Goal: Communication & Community: Participate in discussion

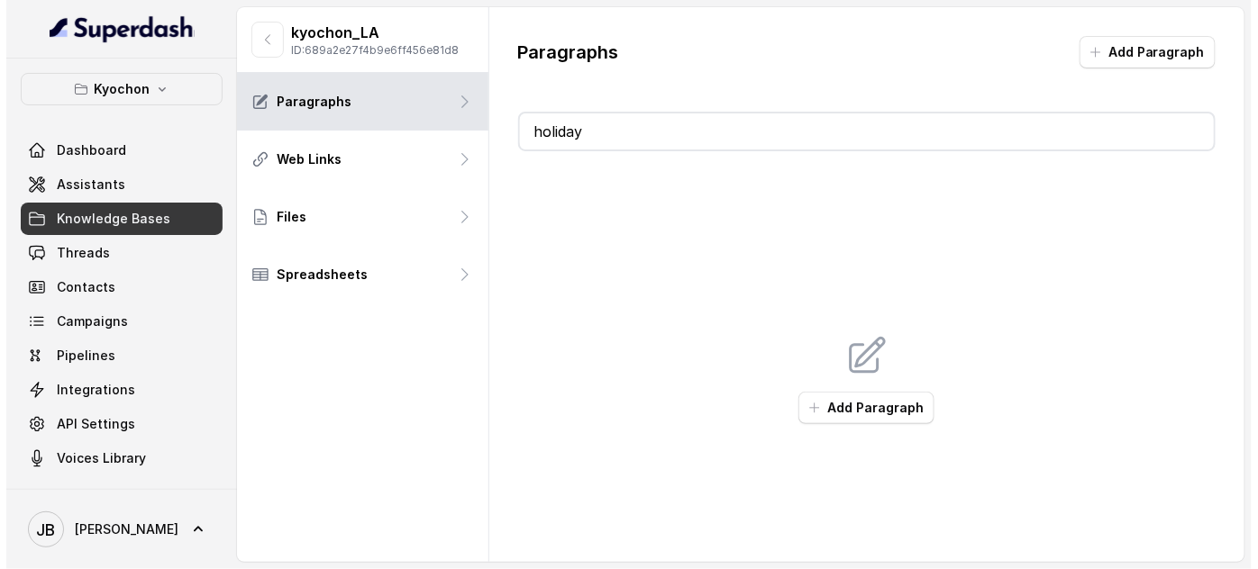
scroll to position [12, 0]
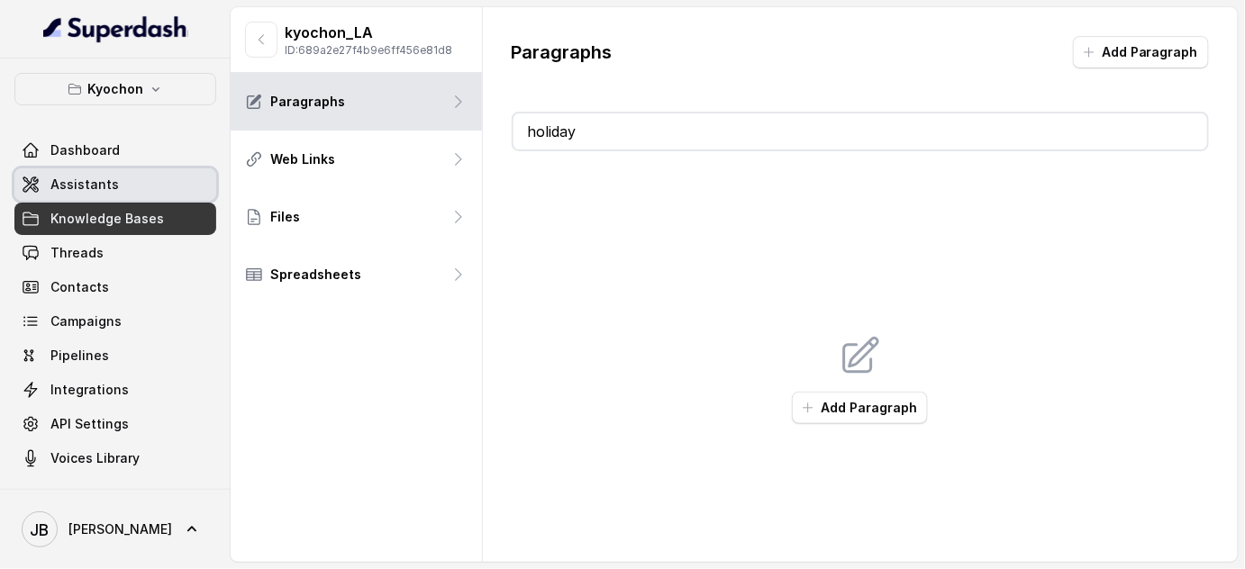
click at [73, 179] on span "Assistants" at bounding box center [84, 185] width 68 height 18
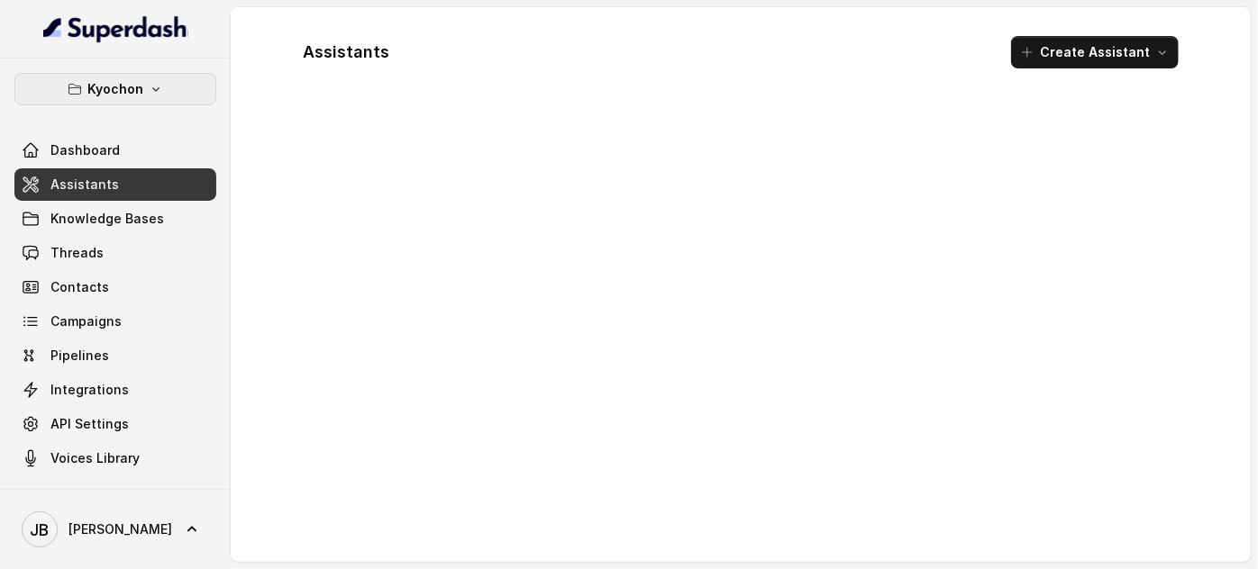
click at [137, 92] on p "Kyochon" at bounding box center [115, 89] width 56 height 22
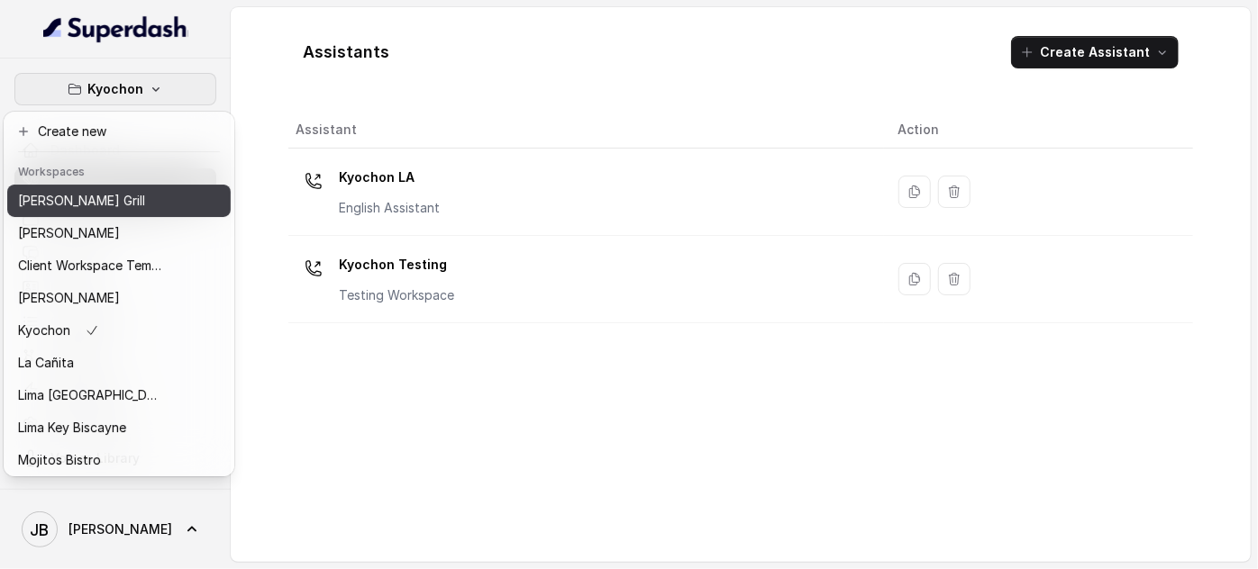
click at [115, 194] on button "[PERSON_NAME] Grill" at bounding box center [118, 201] width 223 height 32
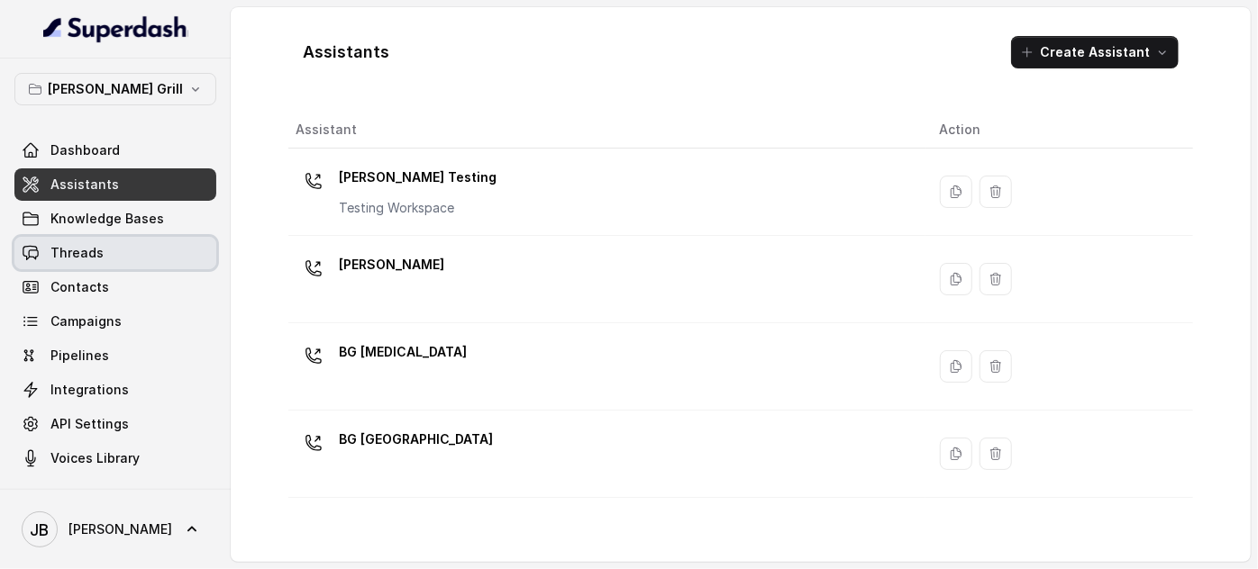
click at [135, 247] on link "Threads" at bounding box center [115, 253] width 202 height 32
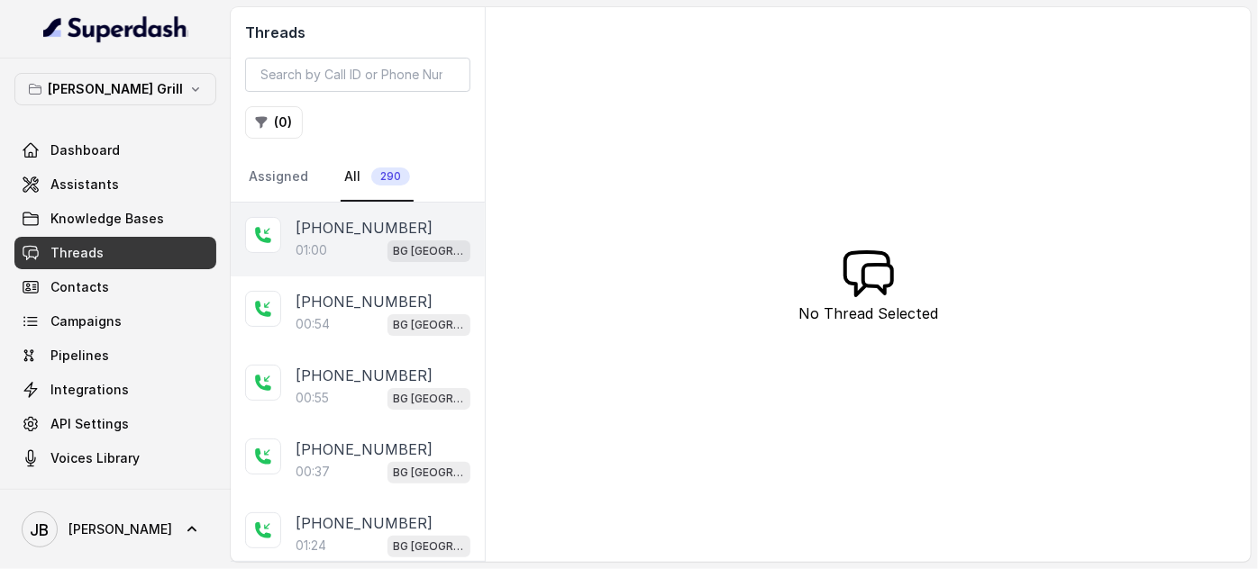
click at [371, 241] on div "01:00 [GEOGRAPHIC_DATA]" at bounding box center [383, 250] width 175 height 23
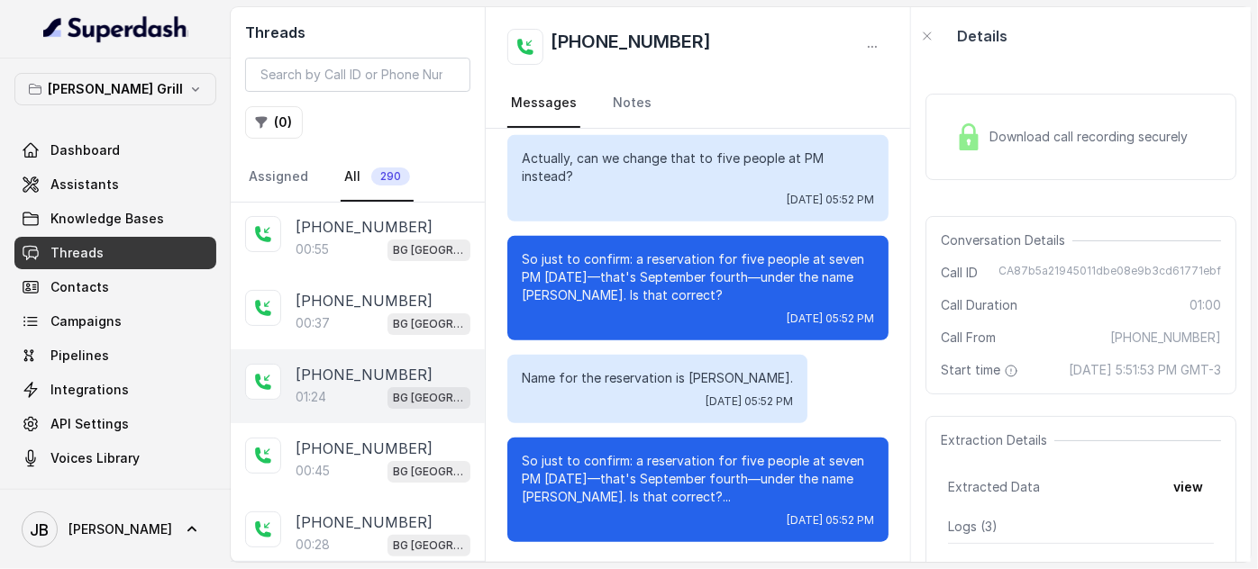
scroll to position [163, 0]
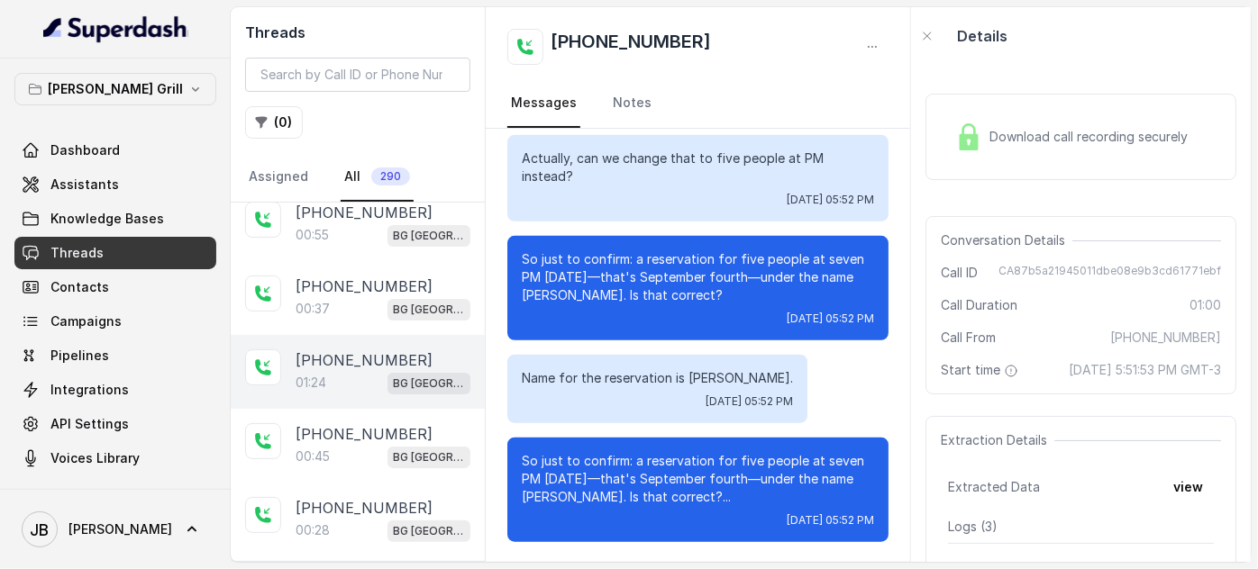
click at [362, 401] on div "[PHONE_NUMBER]:[GEOGRAPHIC_DATA]" at bounding box center [358, 372] width 254 height 74
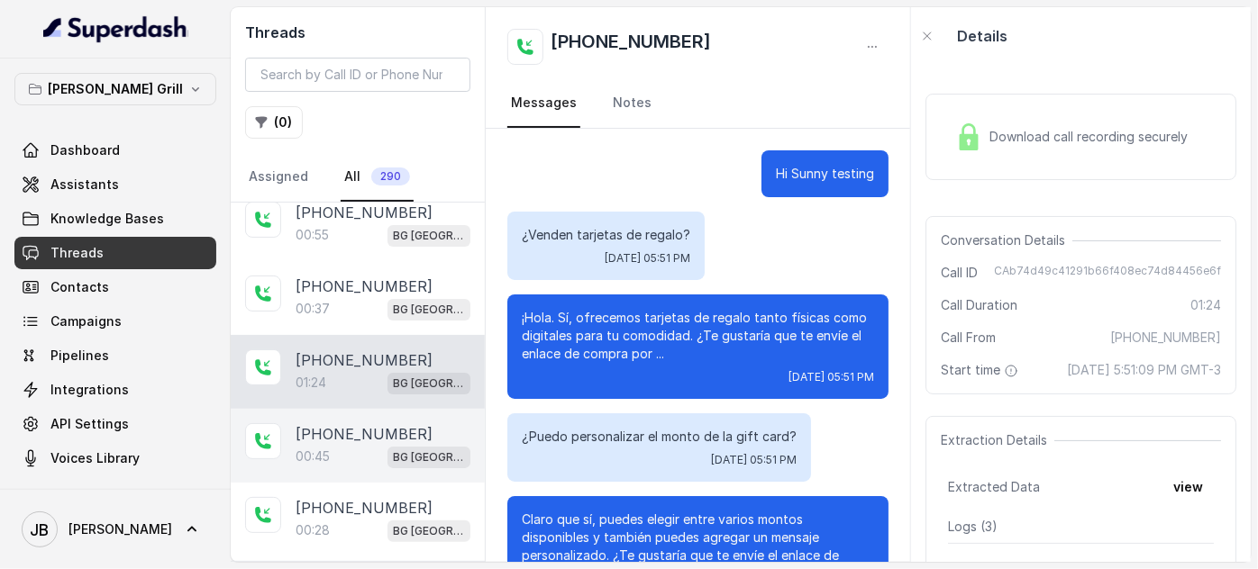
scroll to position [939, 0]
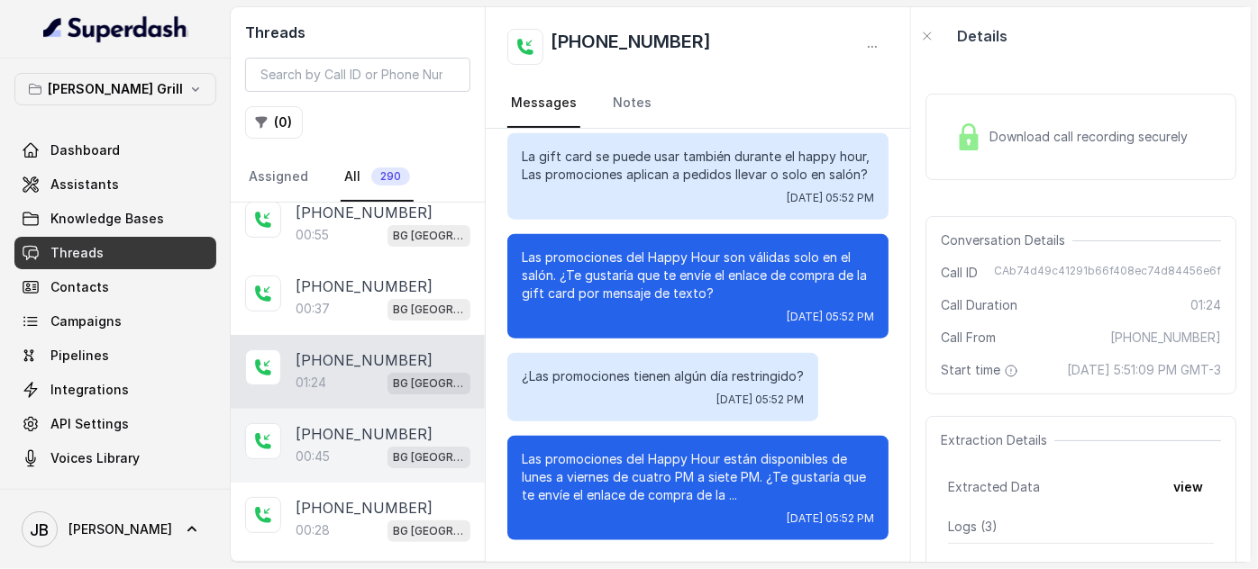
click at [361, 469] on div "[PHONE_NUMBER]:[GEOGRAPHIC_DATA]" at bounding box center [358, 446] width 254 height 74
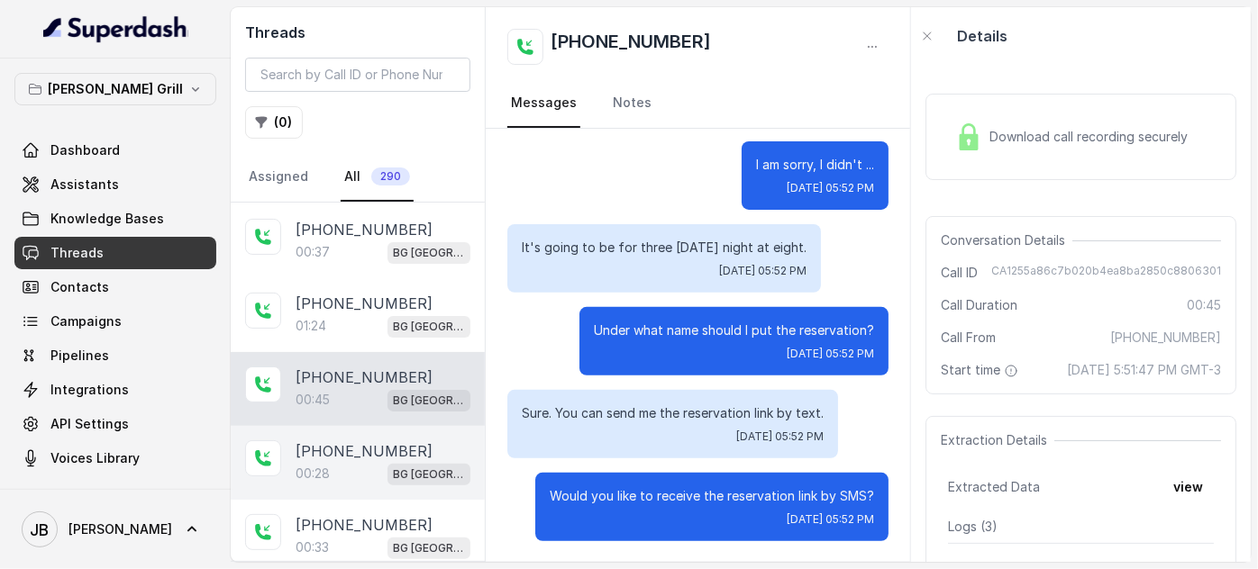
scroll to position [245, 0]
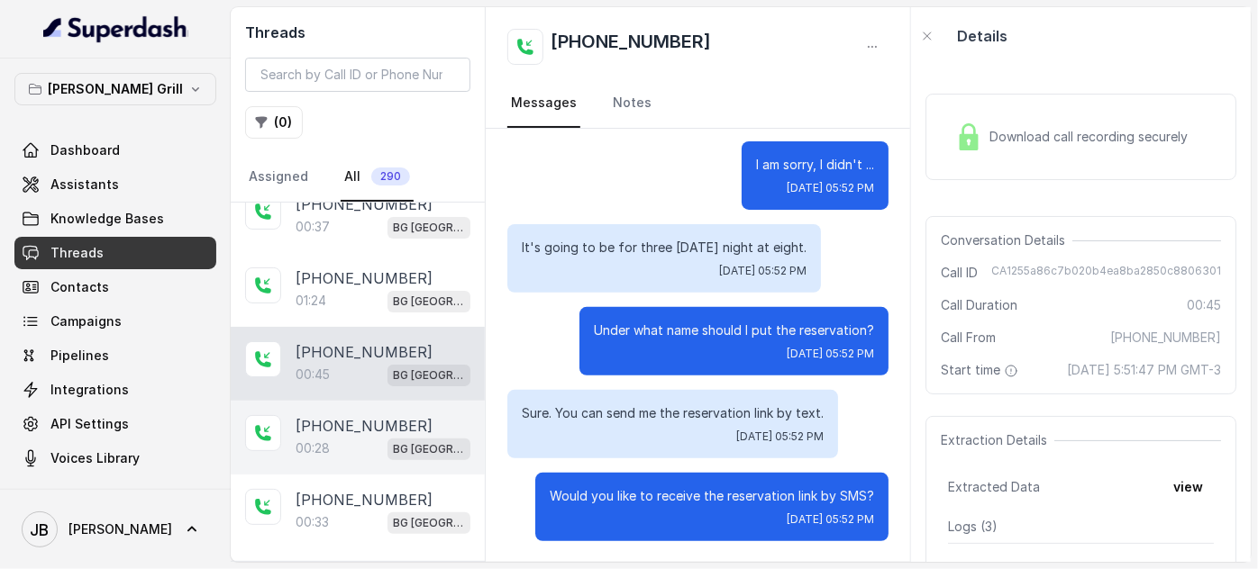
click at [368, 431] on p "[PHONE_NUMBER]" at bounding box center [364, 426] width 137 height 22
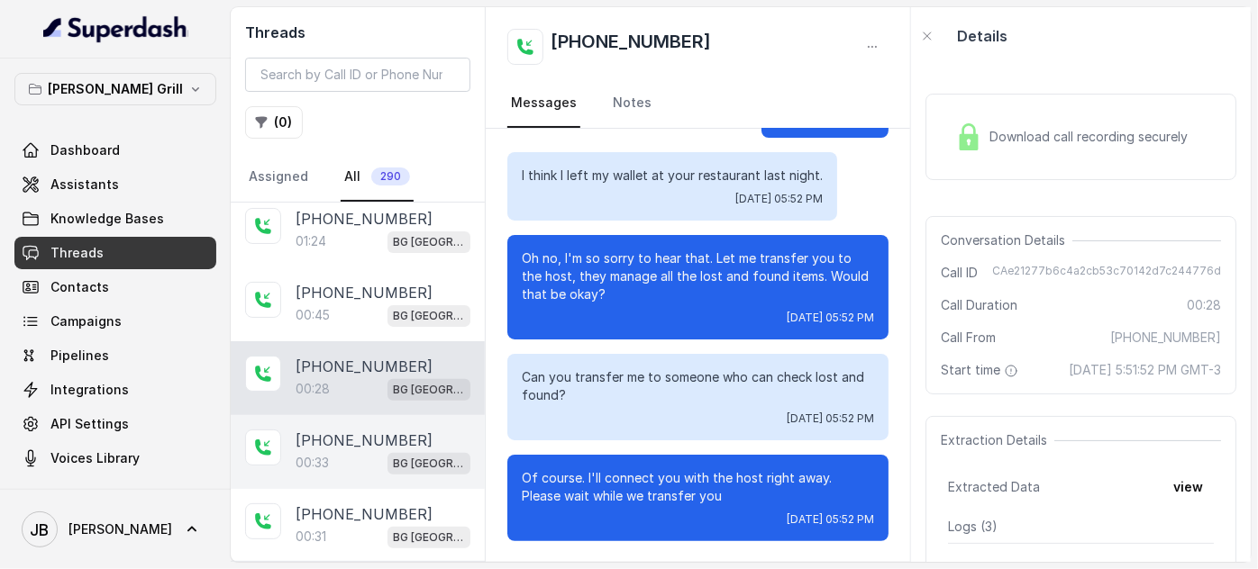
scroll to position [327, 0]
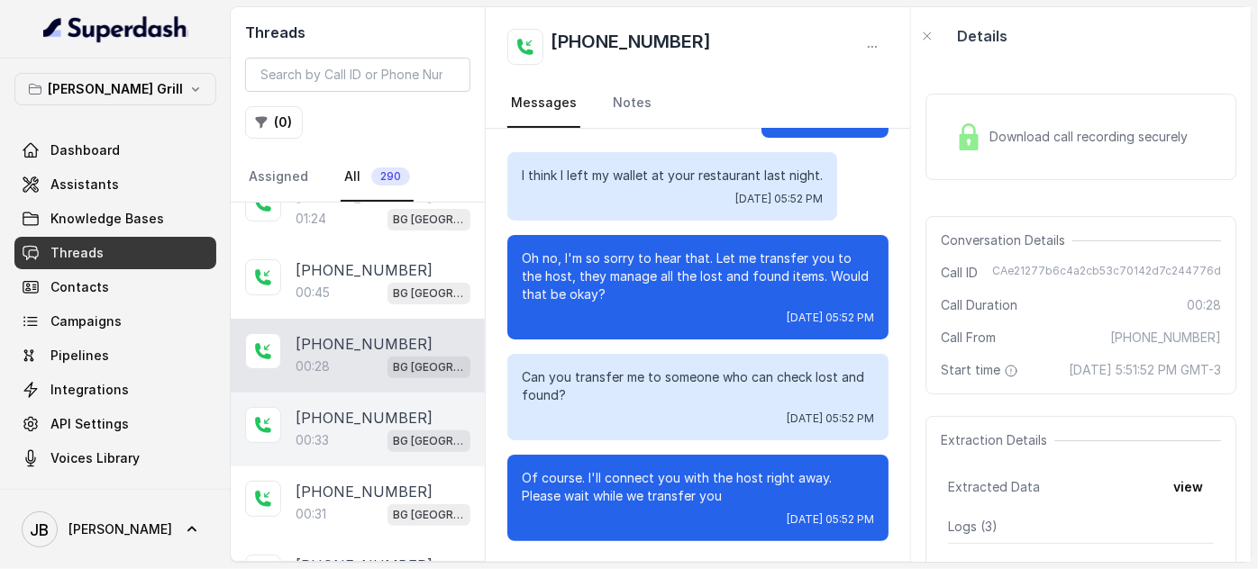
click at [354, 412] on p "[PHONE_NUMBER]" at bounding box center [364, 418] width 137 height 22
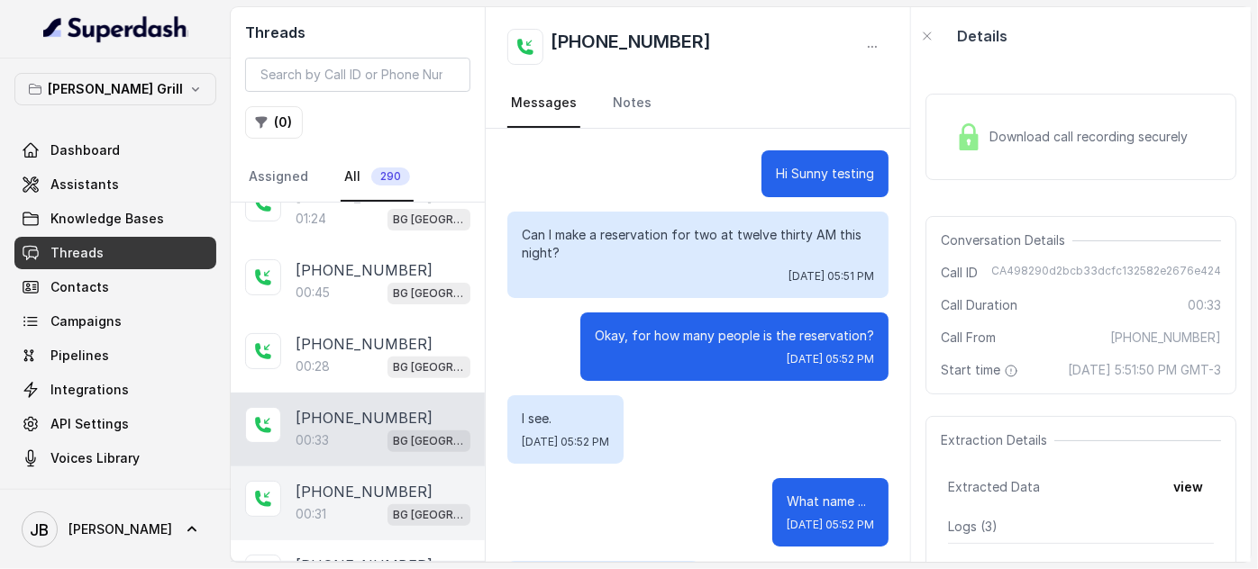
scroll to position [189, 0]
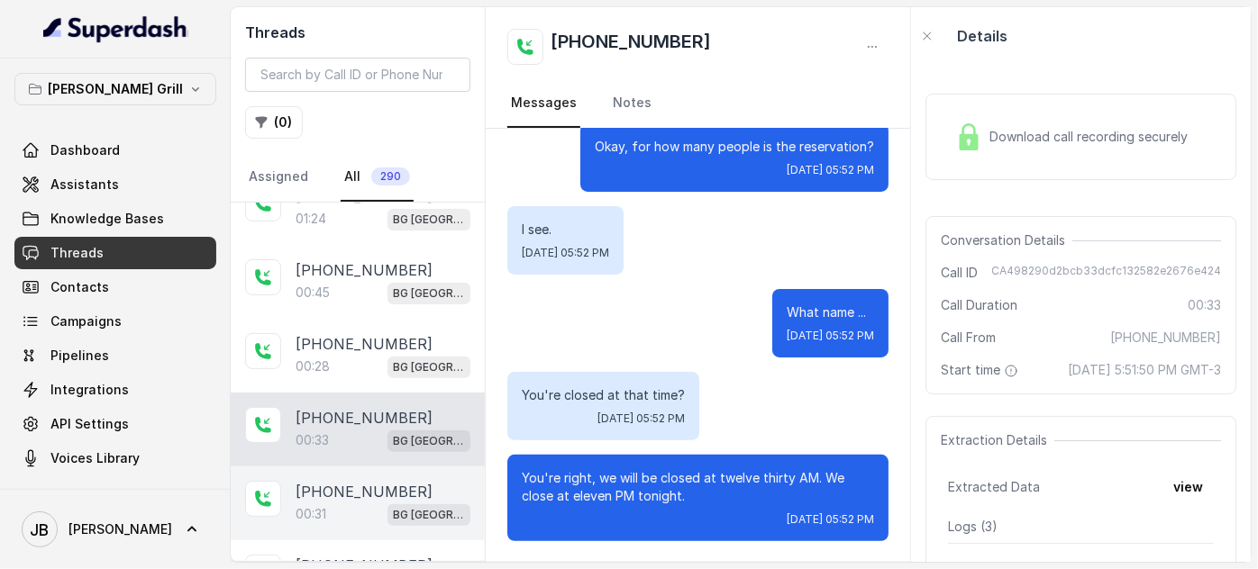
click at [349, 503] on div "00:31 [GEOGRAPHIC_DATA]" at bounding box center [383, 514] width 175 height 23
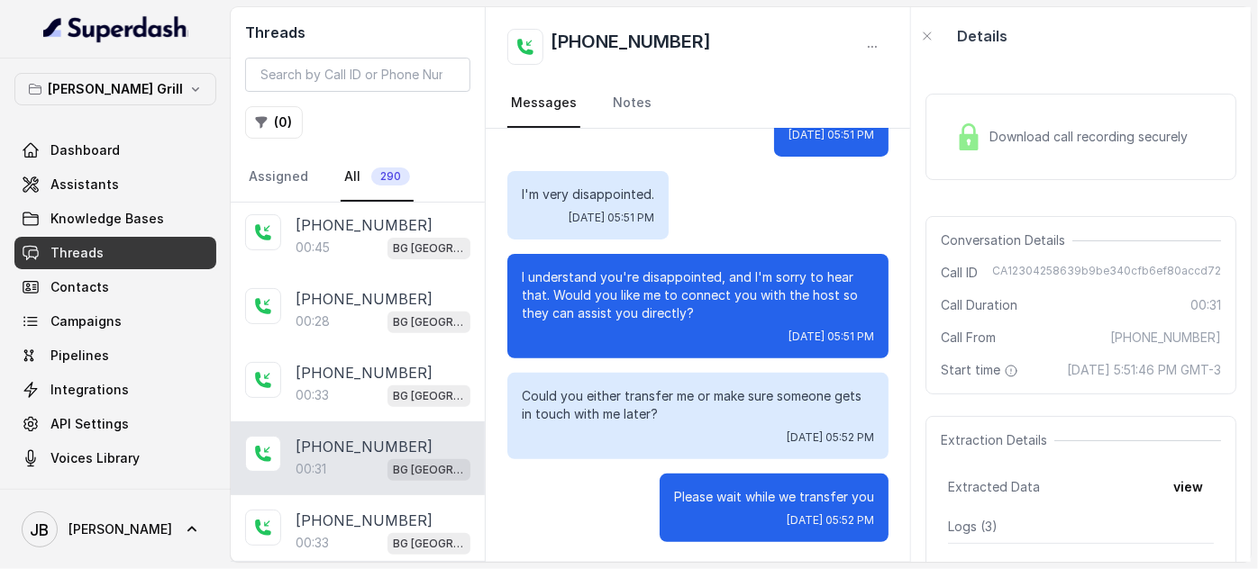
scroll to position [409, 0]
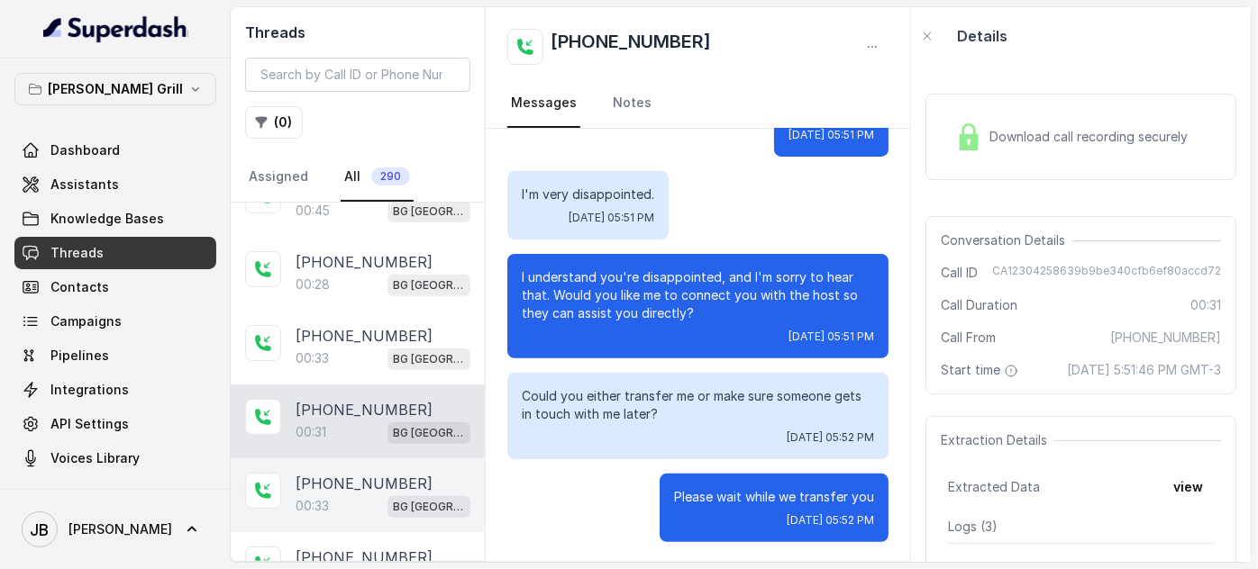
click at [367, 495] on div "00:33 [GEOGRAPHIC_DATA]" at bounding box center [383, 506] width 175 height 23
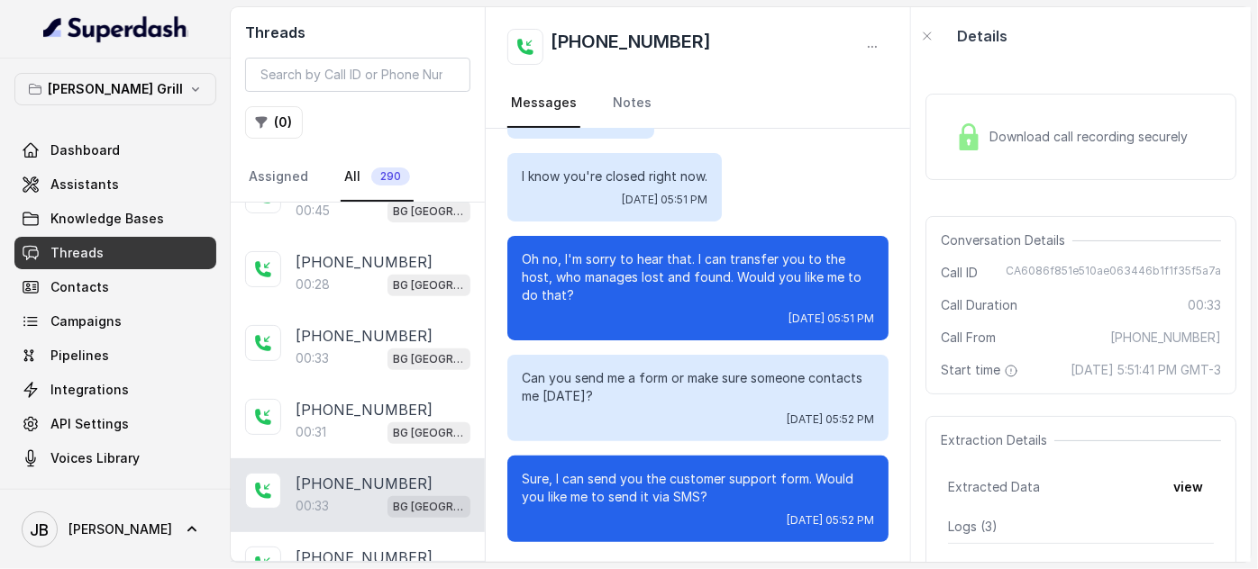
scroll to position [491, 0]
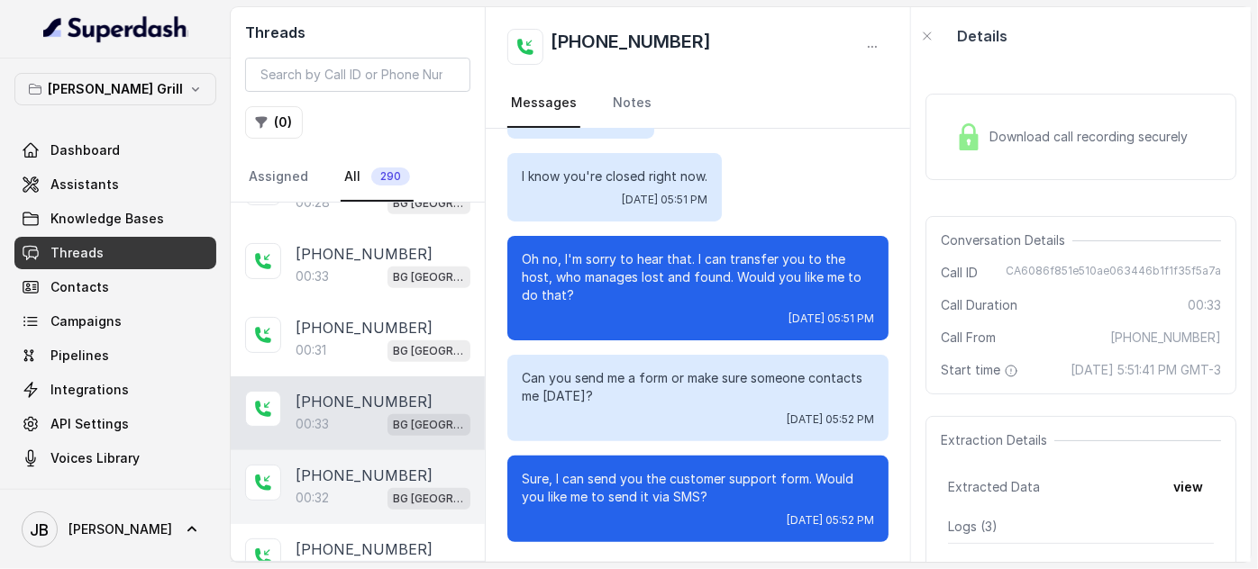
click at [351, 475] on p "[PHONE_NUMBER]" at bounding box center [364, 476] width 137 height 22
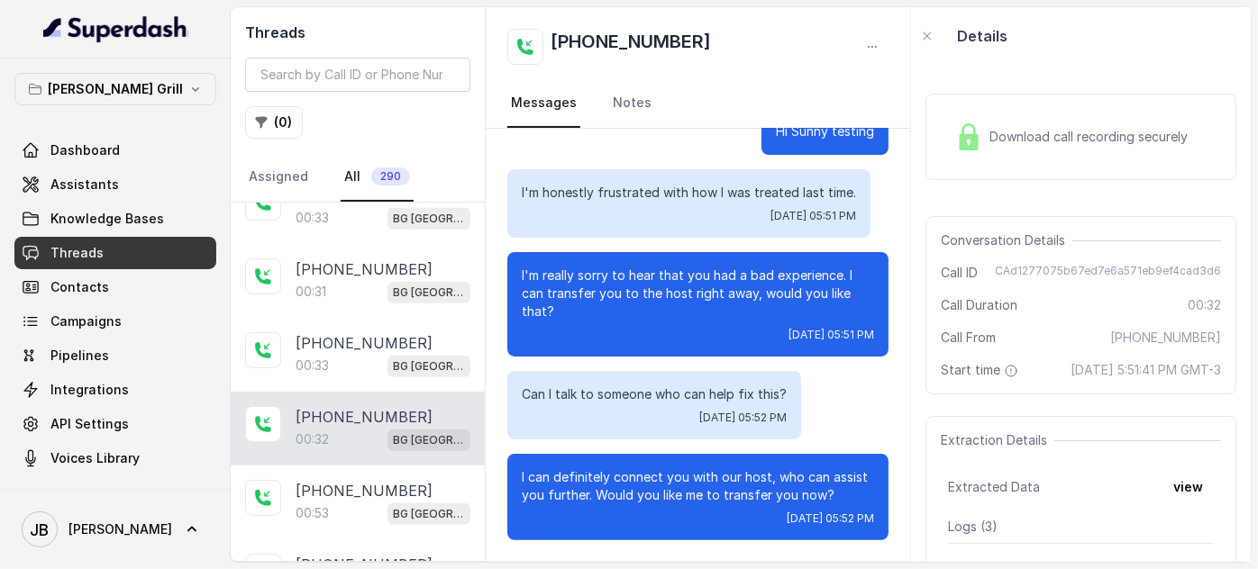
scroll to position [573, 0]
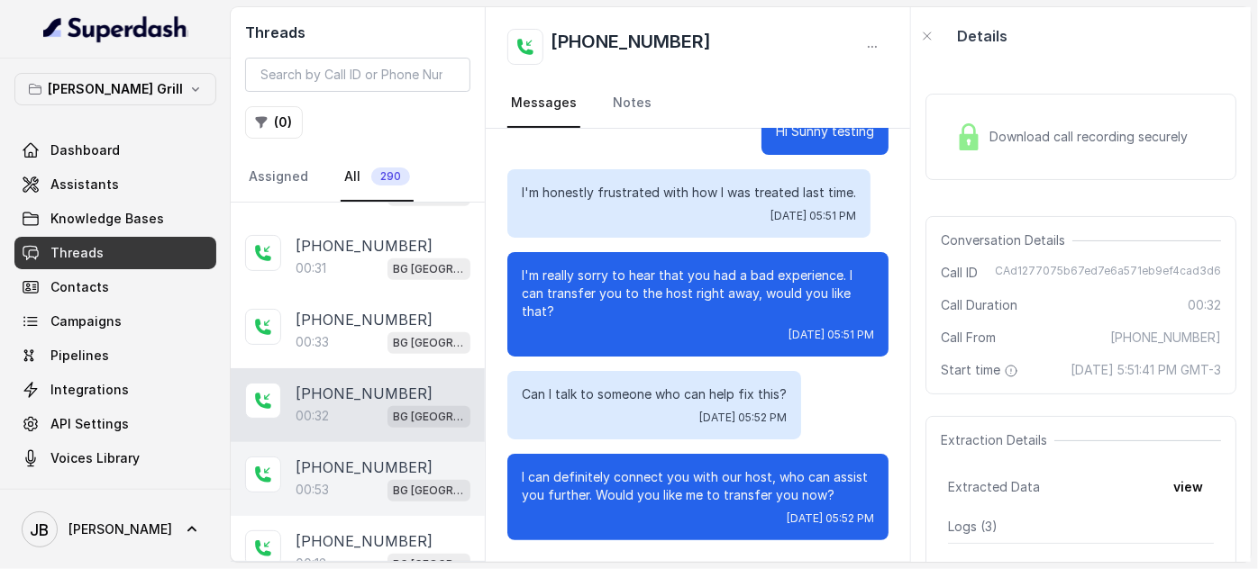
click at [354, 458] on p "[PHONE_NUMBER]" at bounding box center [364, 468] width 137 height 22
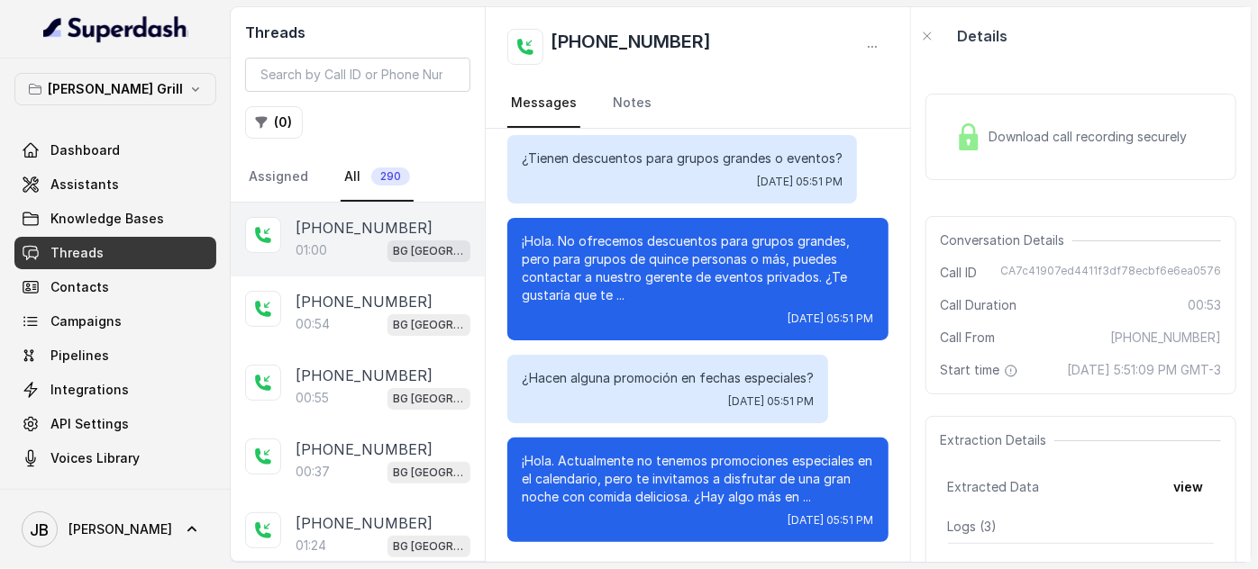
click at [417, 225] on div "[PHONE_NUMBER]" at bounding box center [383, 228] width 175 height 22
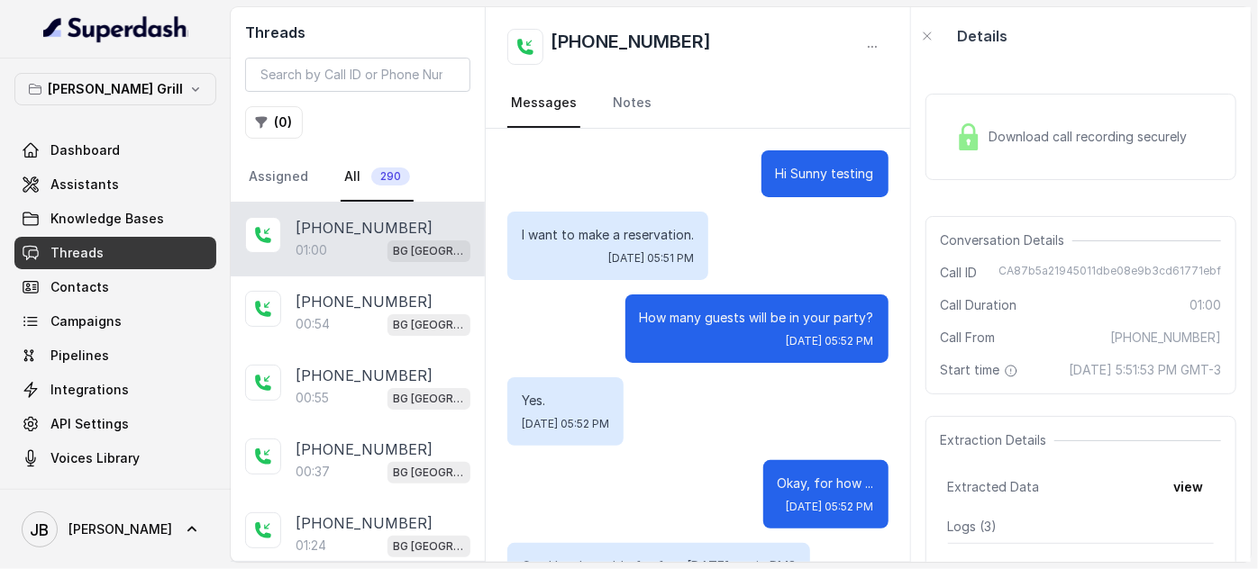
scroll to position [574, 0]
